Goal: Entertainment & Leisure: Consume media (video, audio)

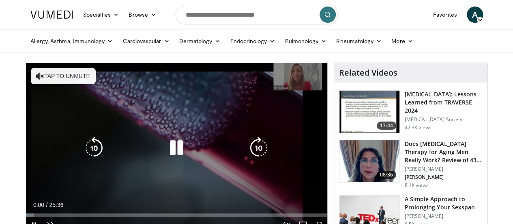
scroll to position [81, 0]
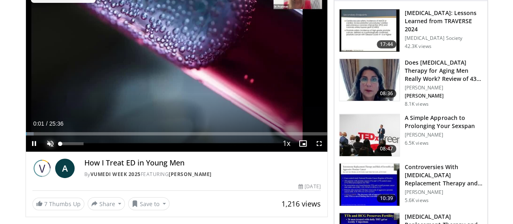
click at [42, 151] on span "Video Player" at bounding box center [50, 143] width 16 height 16
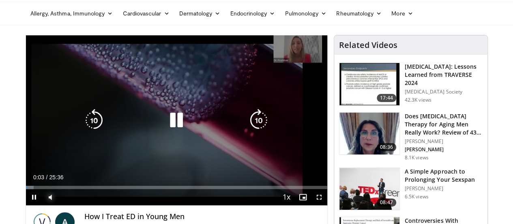
scroll to position [41, 0]
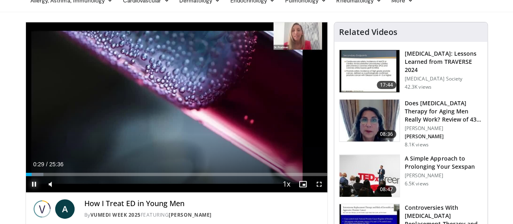
click at [26, 192] on span "Video Player" at bounding box center [34, 184] width 16 height 16
